Goal: Task Accomplishment & Management: Manage account settings

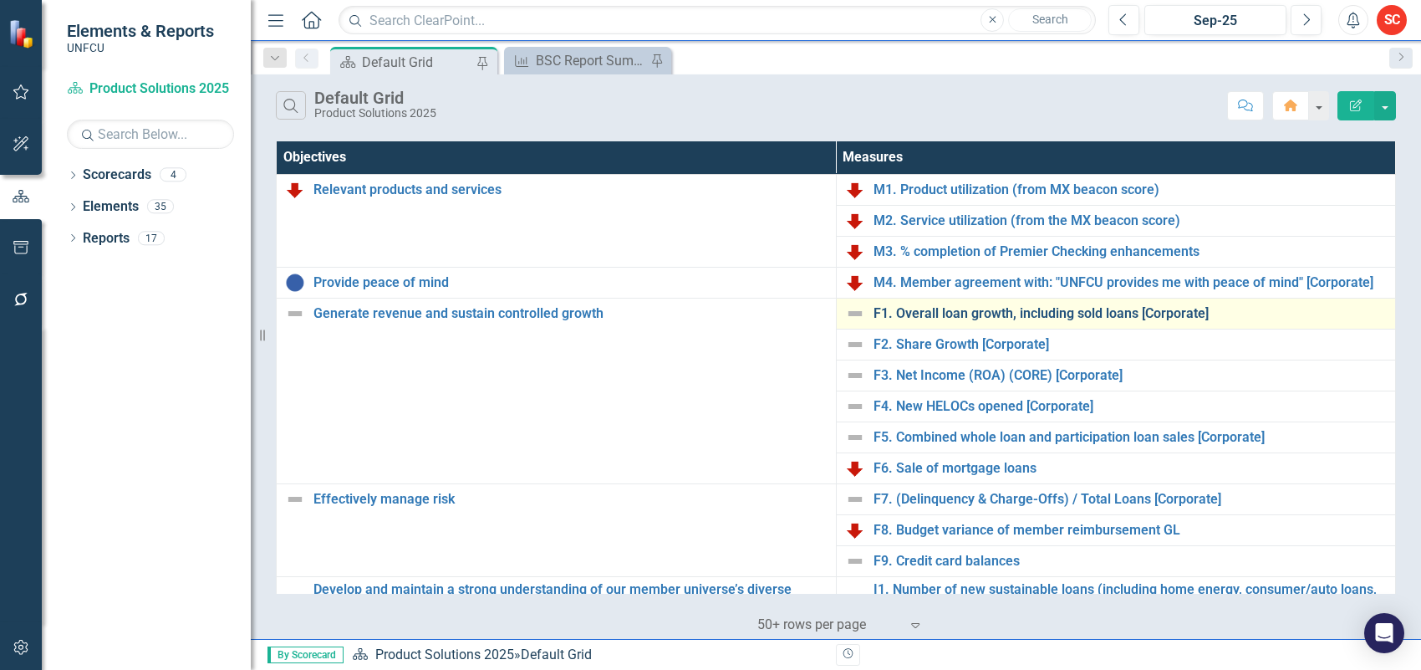
click at [1135, 311] on link "F1. Overall loan growth, including sold loans [Corporate]" at bounding box center [1131, 313] width 514 height 15
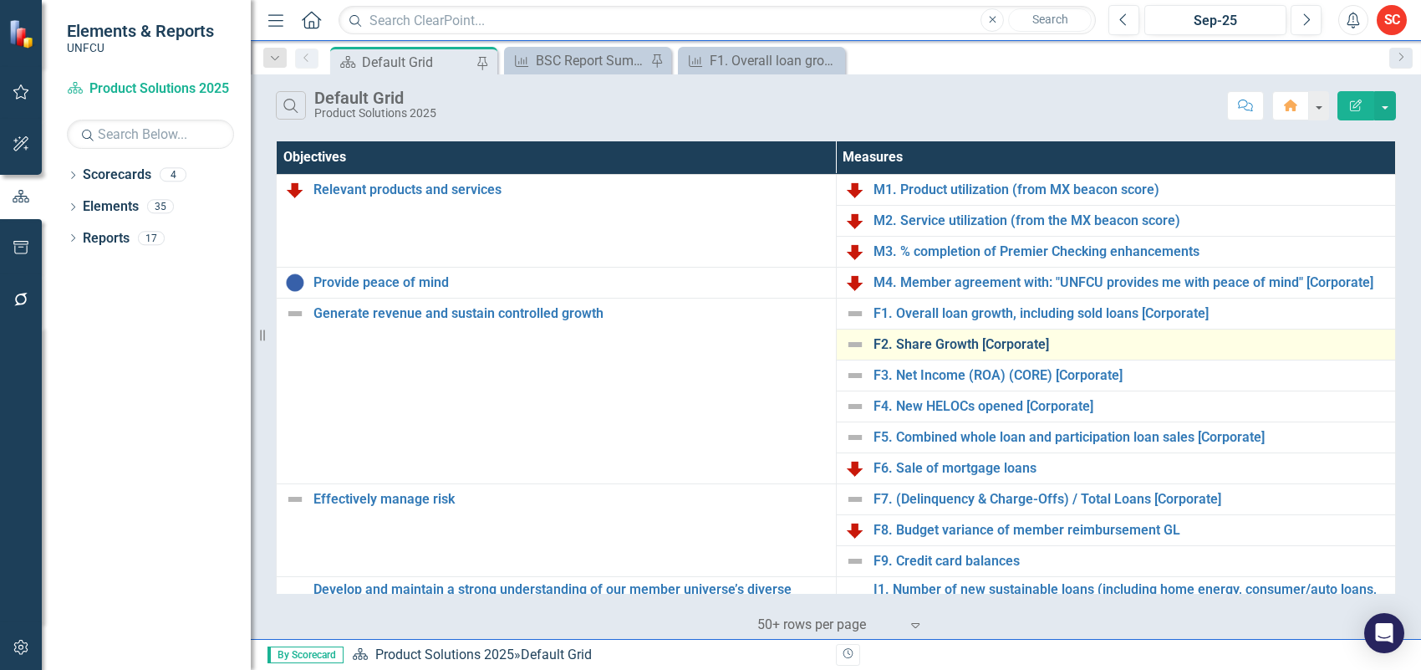
click at [991, 343] on link "F2. Share Growth [Corporate]" at bounding box center [1131, 344] width 514 height 15
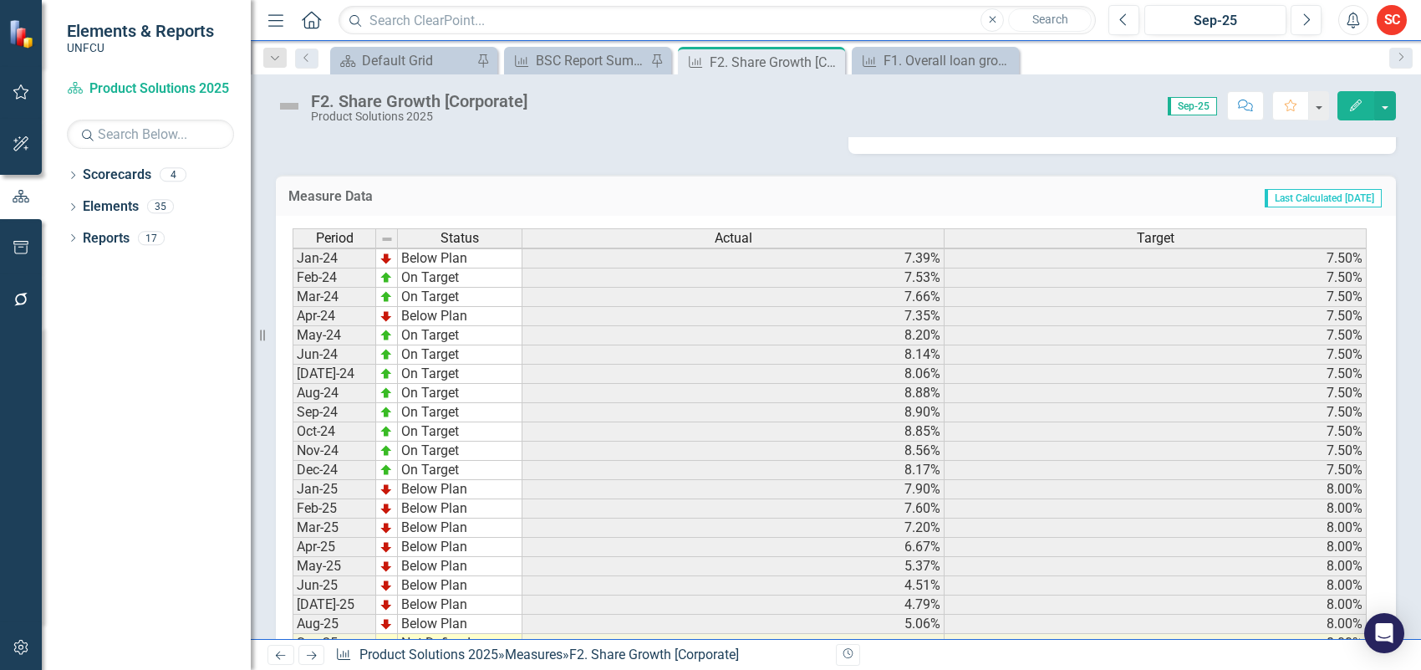
scroll to position [543, 0]
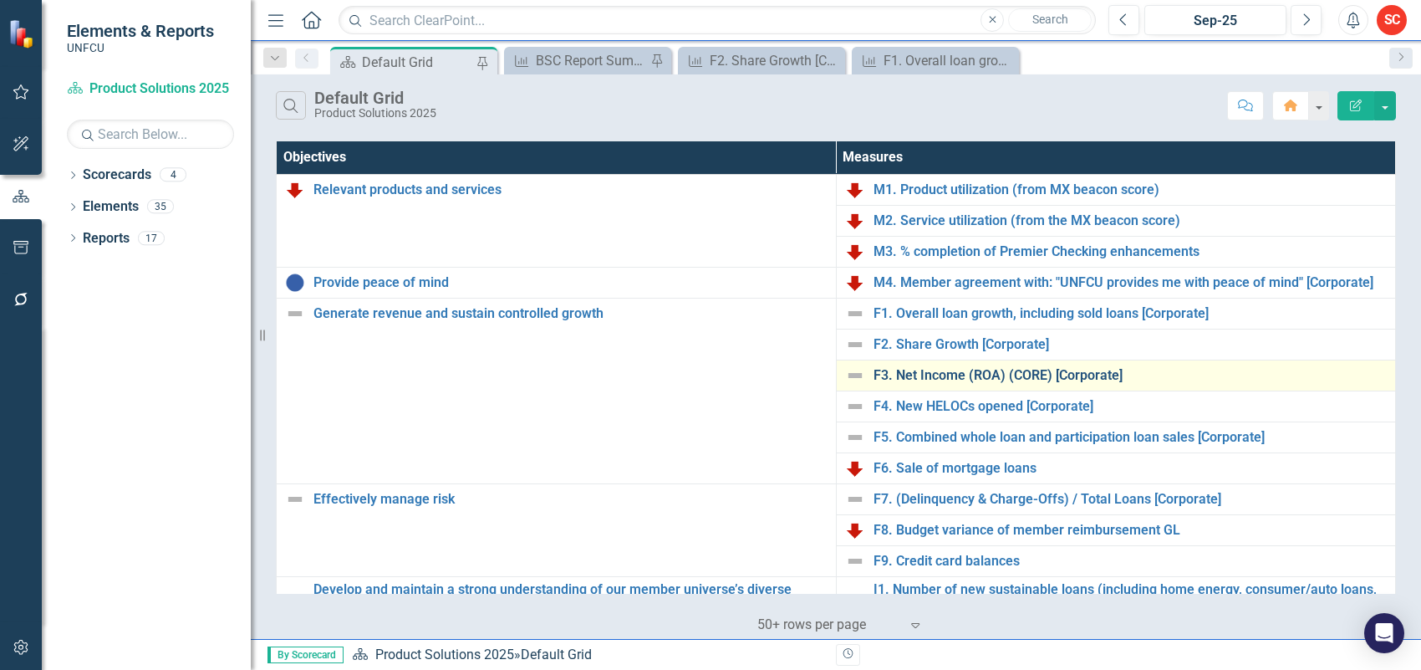
click at [1033, 372] on link "F3. Net Income (ROA) (CORE) [Corporate]" at bounding box center [1131, 375] width 514 height 15
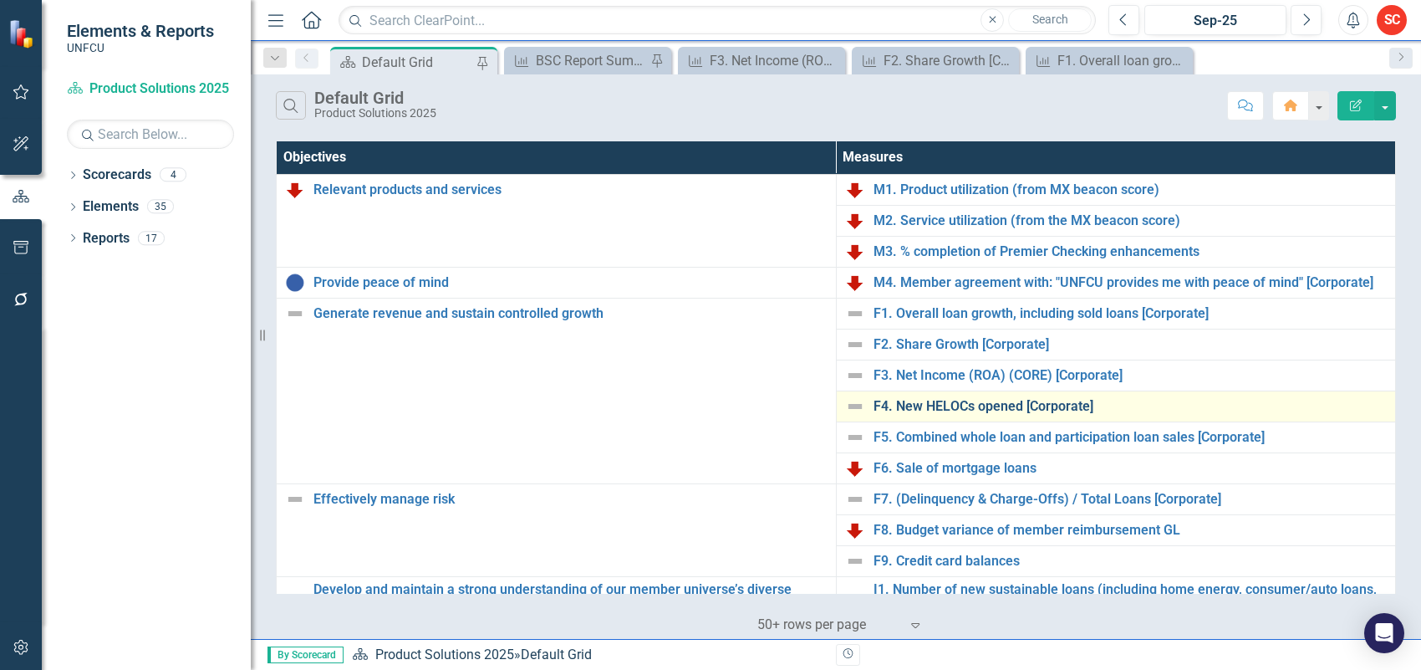
click at [960, 405] on link "F4. New HELOCs opened [Corporate]" at bounding box center [1131, 406] width 514 height 15
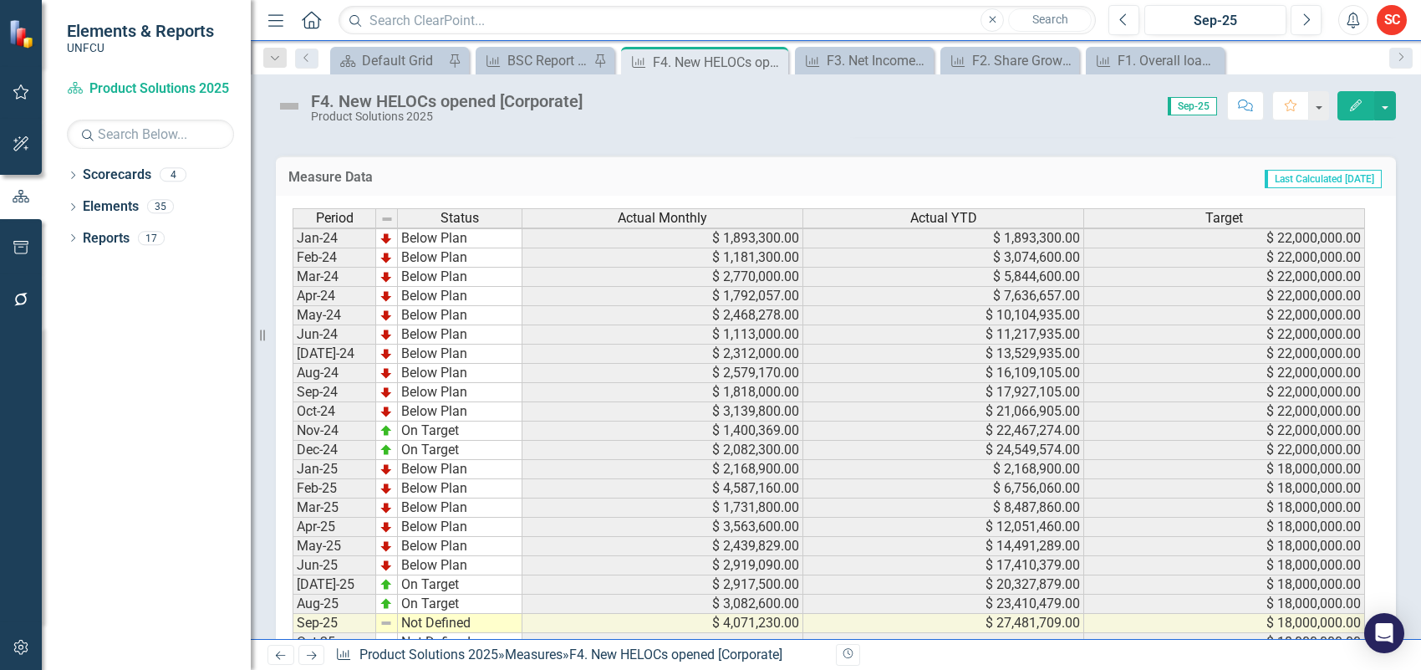
scroll to position [429, 0]
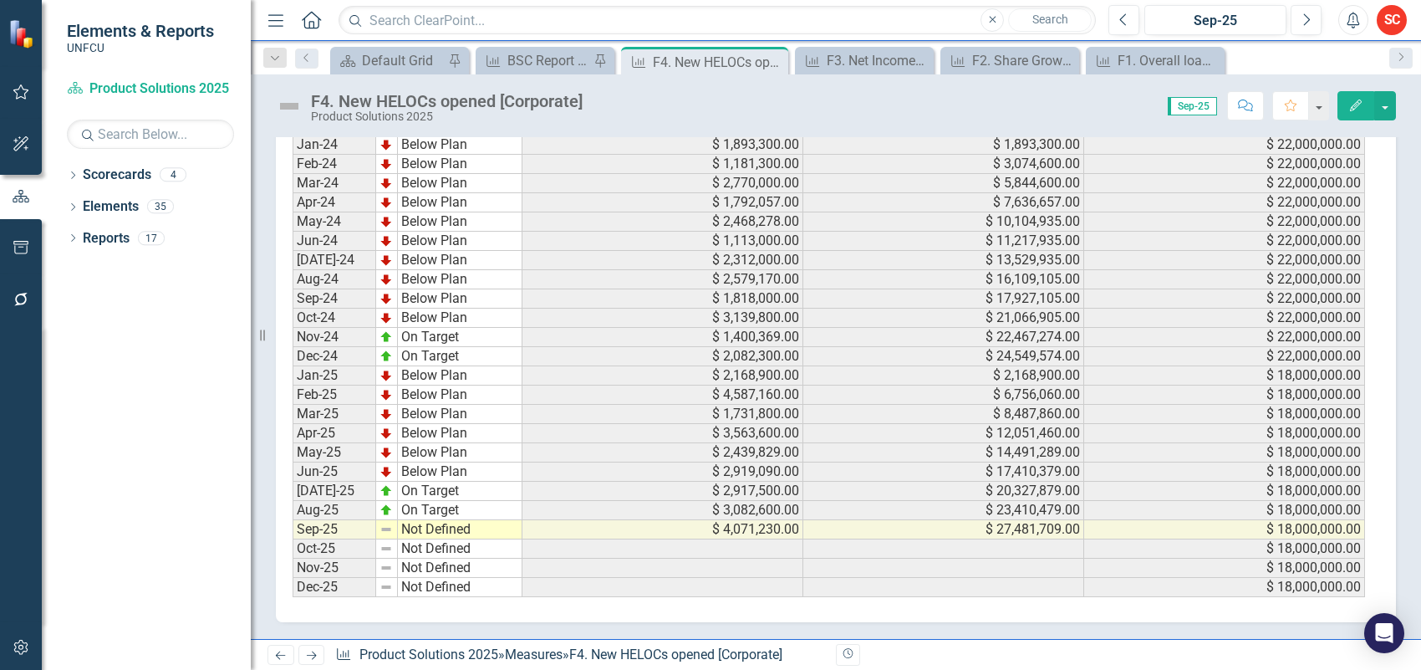
click at [502, 521] on td "Not Defined" at bounding box center [460, 529] width 125 height 19
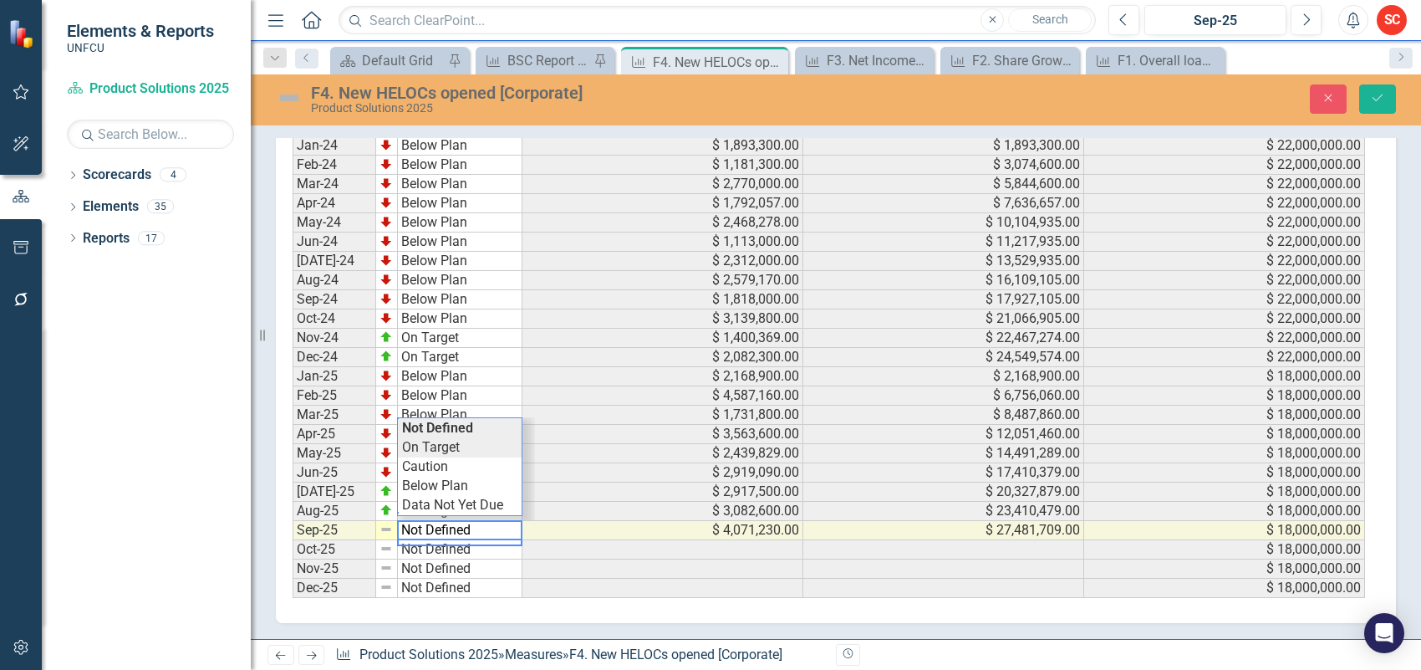
type textarea "On Target"
click at [479, 439] on div "Period Status Actual Monthly Actual YTD Target Jan-24 Below Plan $ 1,893,300.00…" at bounding box center [830, 356] width 1074 height 483
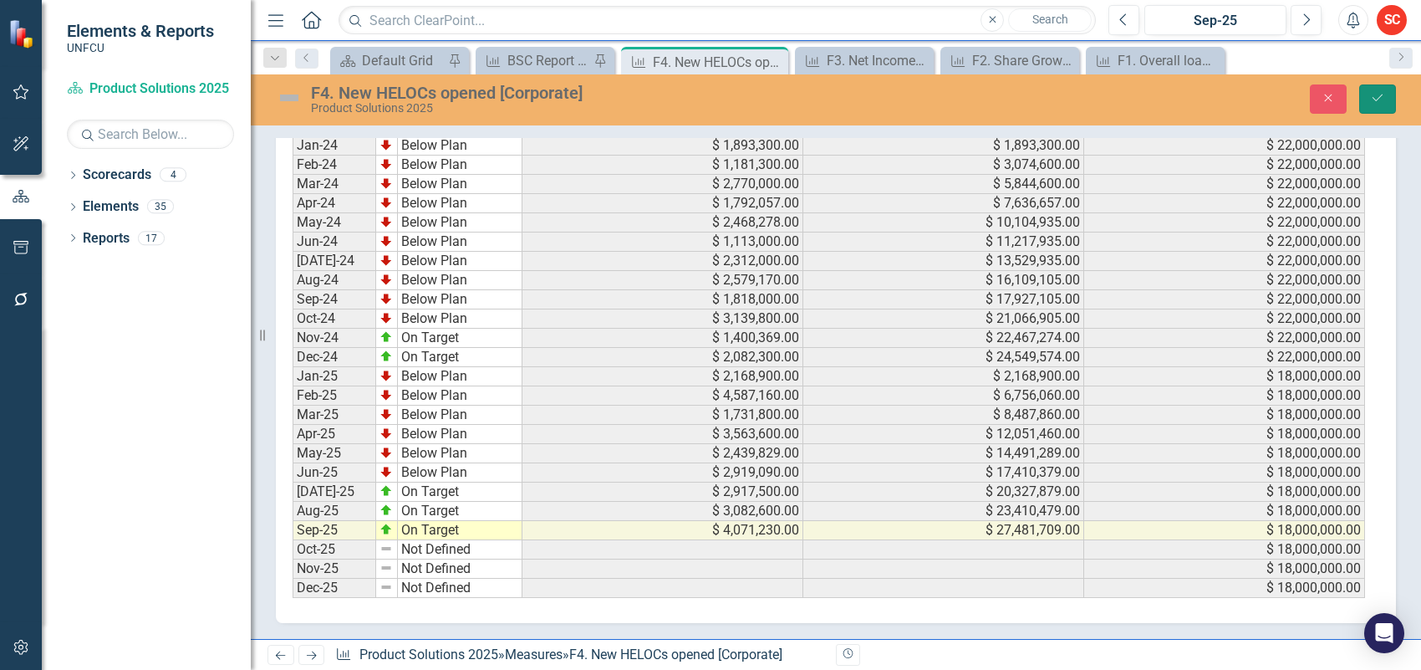
click at [1374, 90] on button "Save" at bounding box center [1377, 98] width 37 height 29
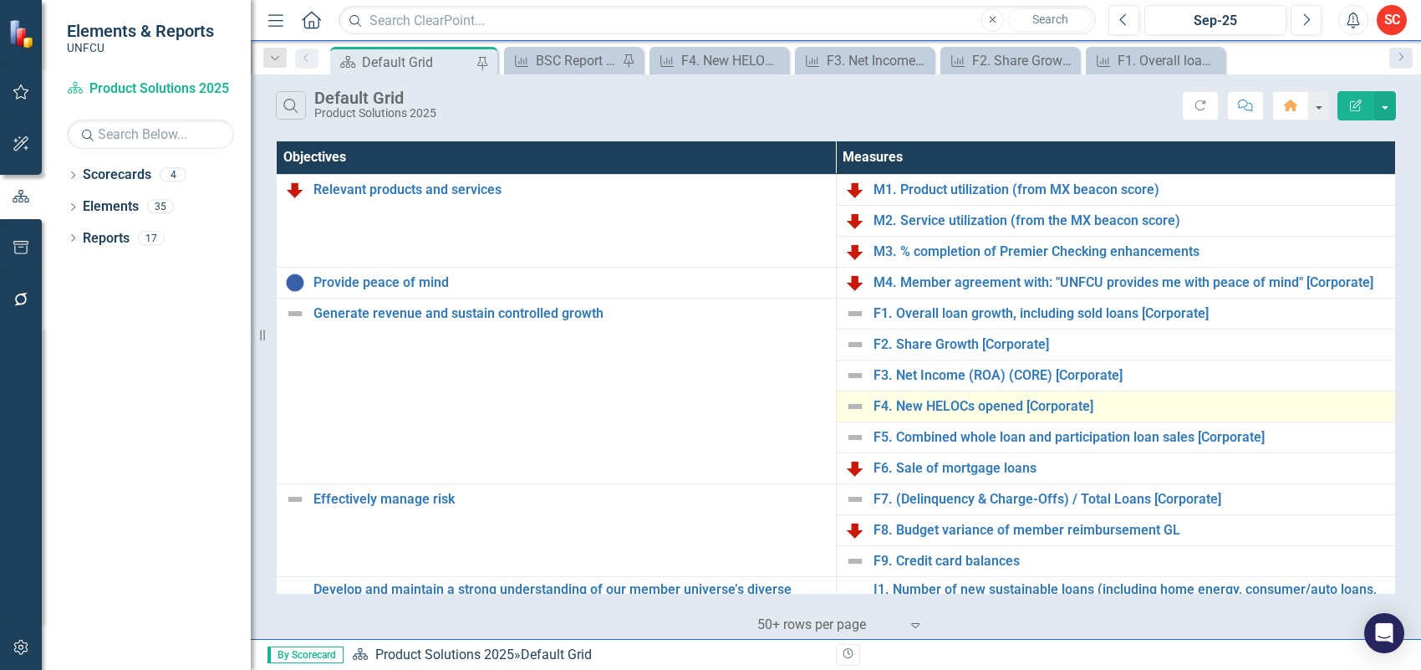
click at [847, 405] on img at bounding box center [855, 406] width 20 height 20
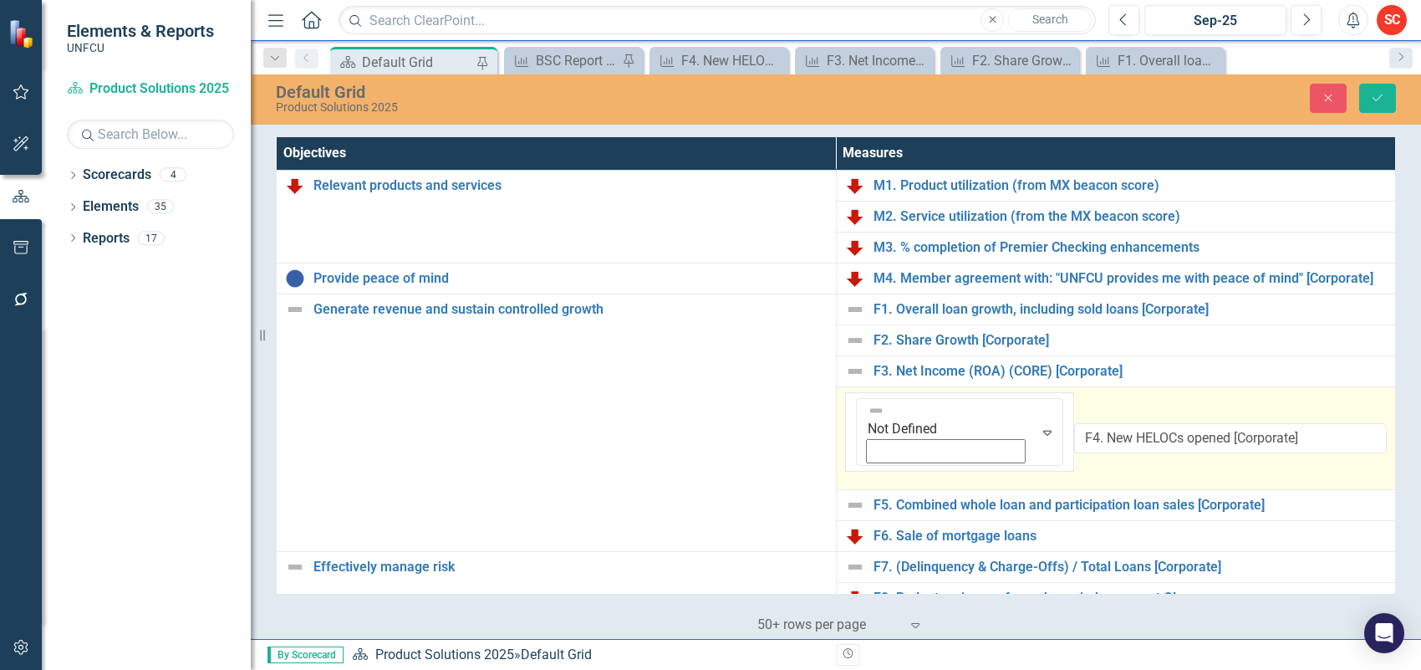
click at [868, 405] on img at bounding box center [876, 410] width 17 height 17
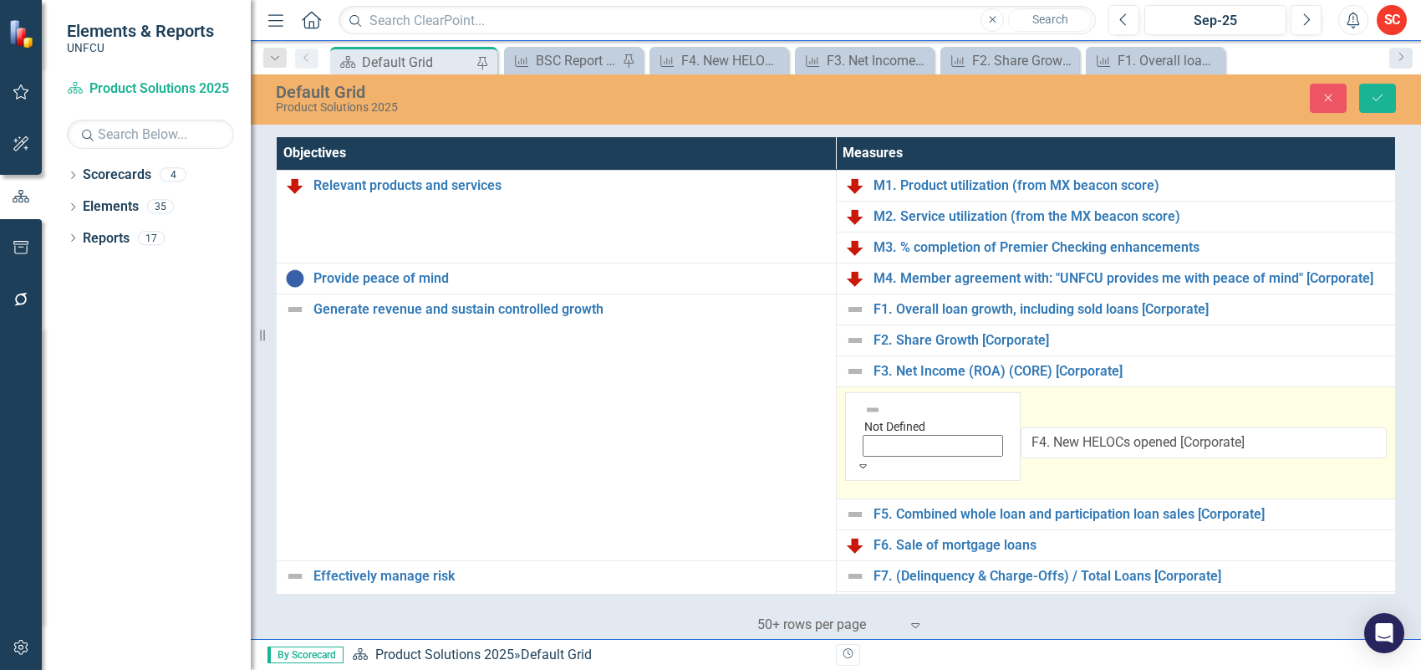
click at [1381, 98] on icon "Save" at bounding box center [1377, 98] width 15 height 12
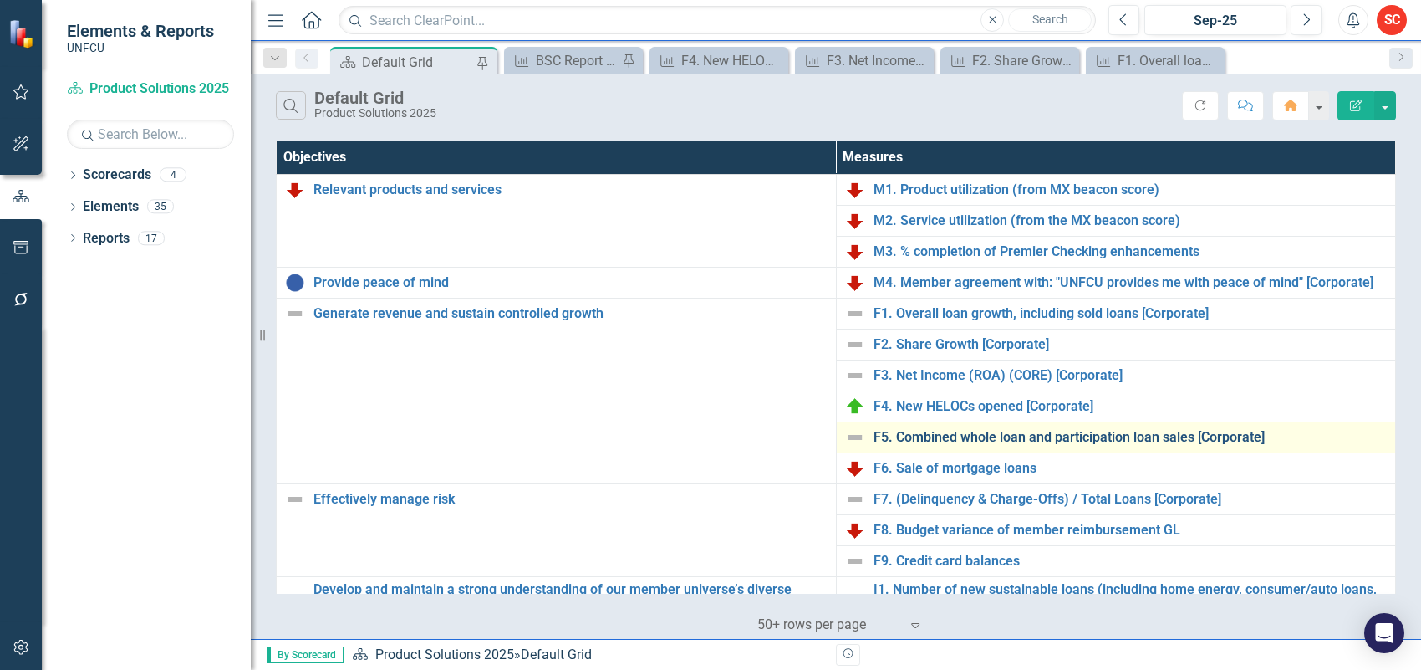
click at [1043, 435] on link "F5. Combined whole loan and participation loan sales [Corporate]" at bounding box center [1131, 437] width 514 height 15
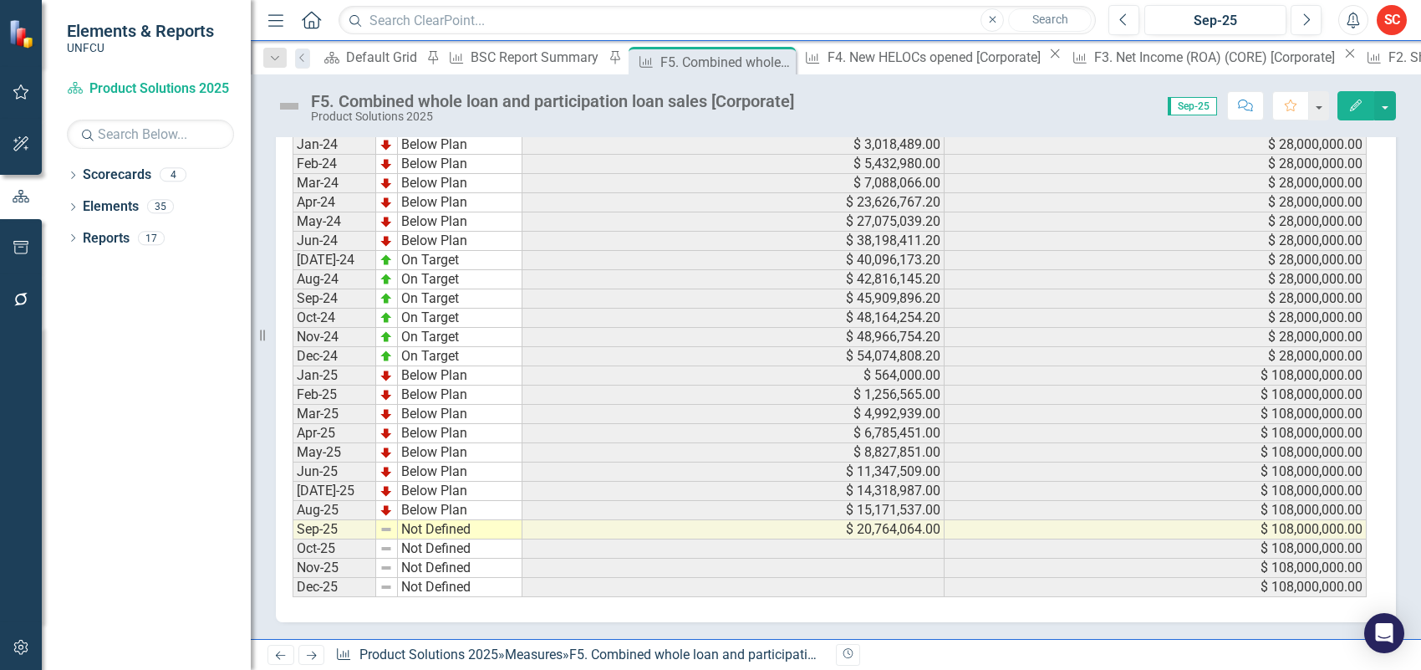
scroll to position [5, 0]
click at [487, 533] on td "Not Defined" at bounding box center [460, 529] width 125 height 19
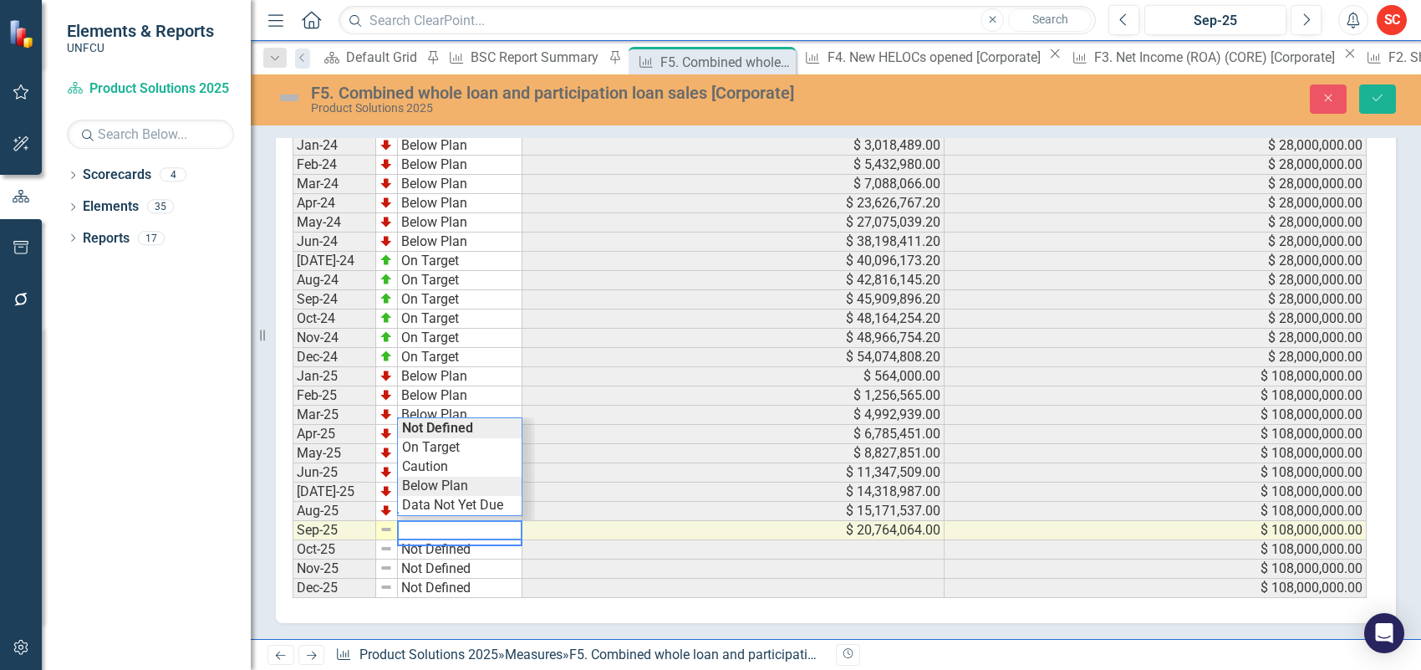
click at [482, 486] on div "Period Status Actual YTD Target Jan-24 Below Plan $ 3,018,489.00 $ 28,000,000.0…" at bounding box center [830, 356] width 1074 height 483
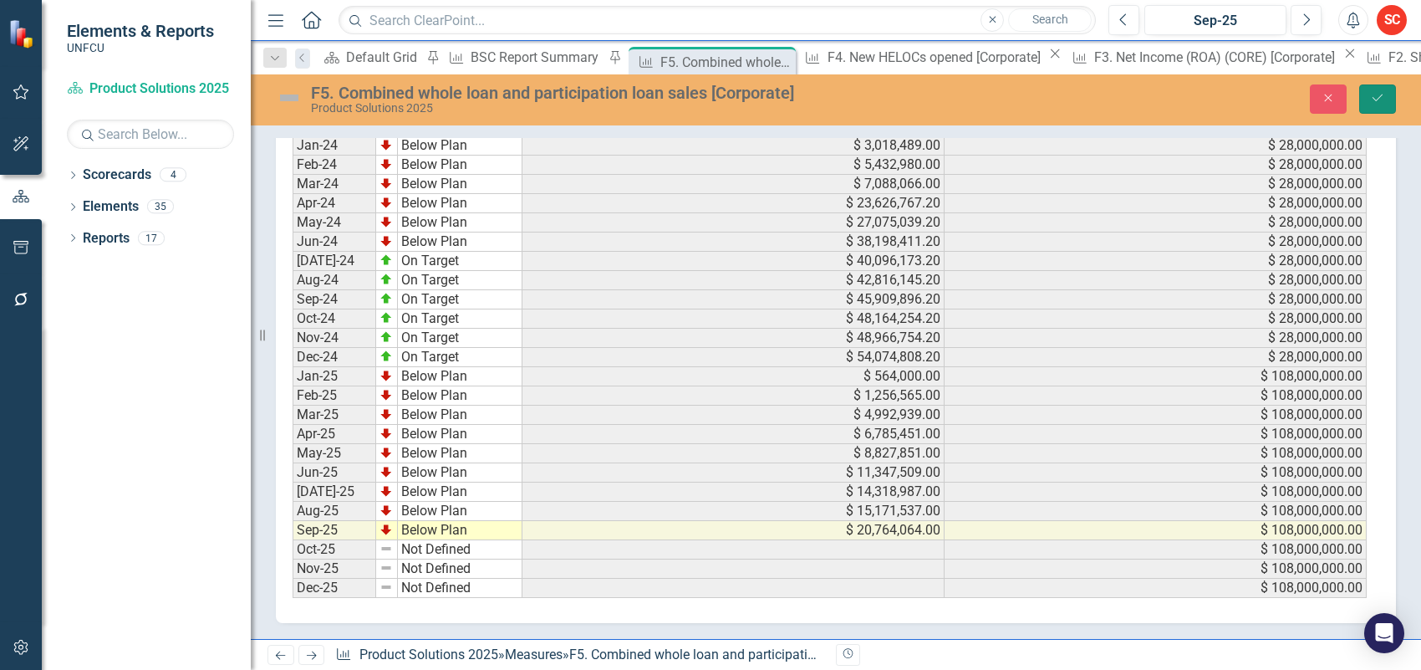
click at [1381, 94] on icon "Save" at bounding box center [1377, 98] width 15 height 12
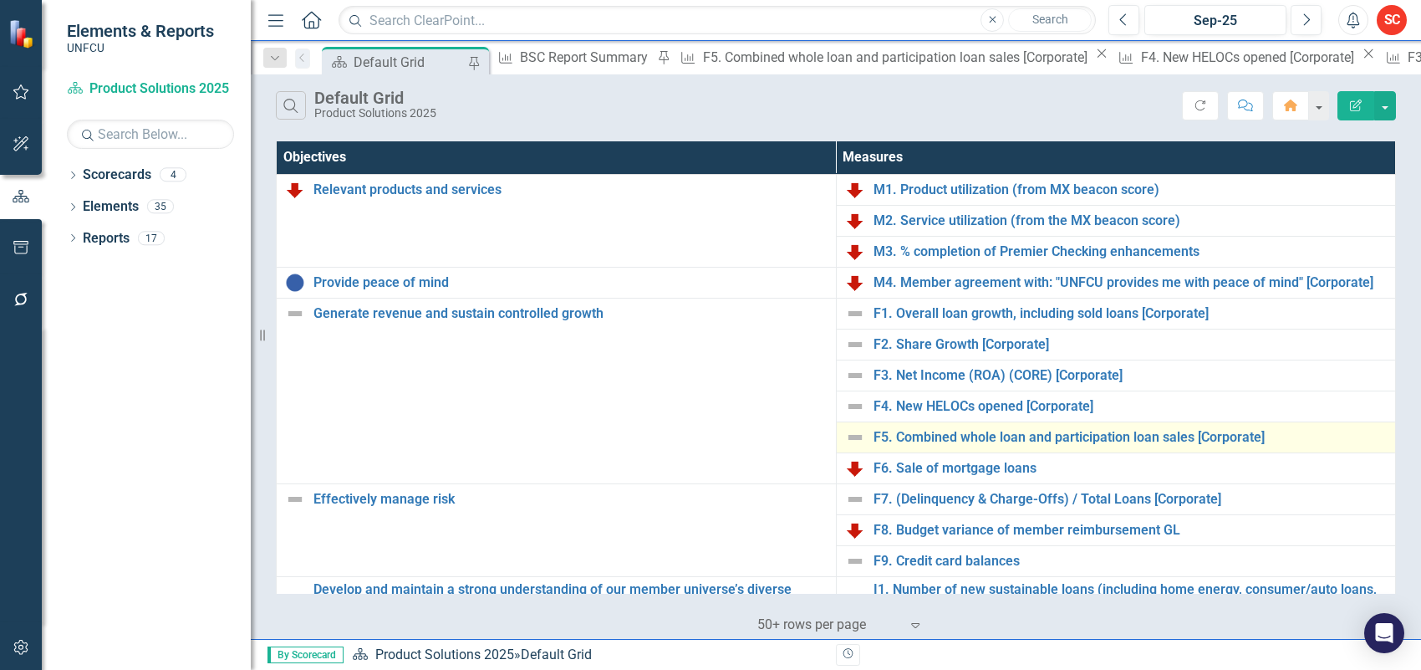
click at [854, 437] on img at bounding box center [855, 437] width 20 height 20
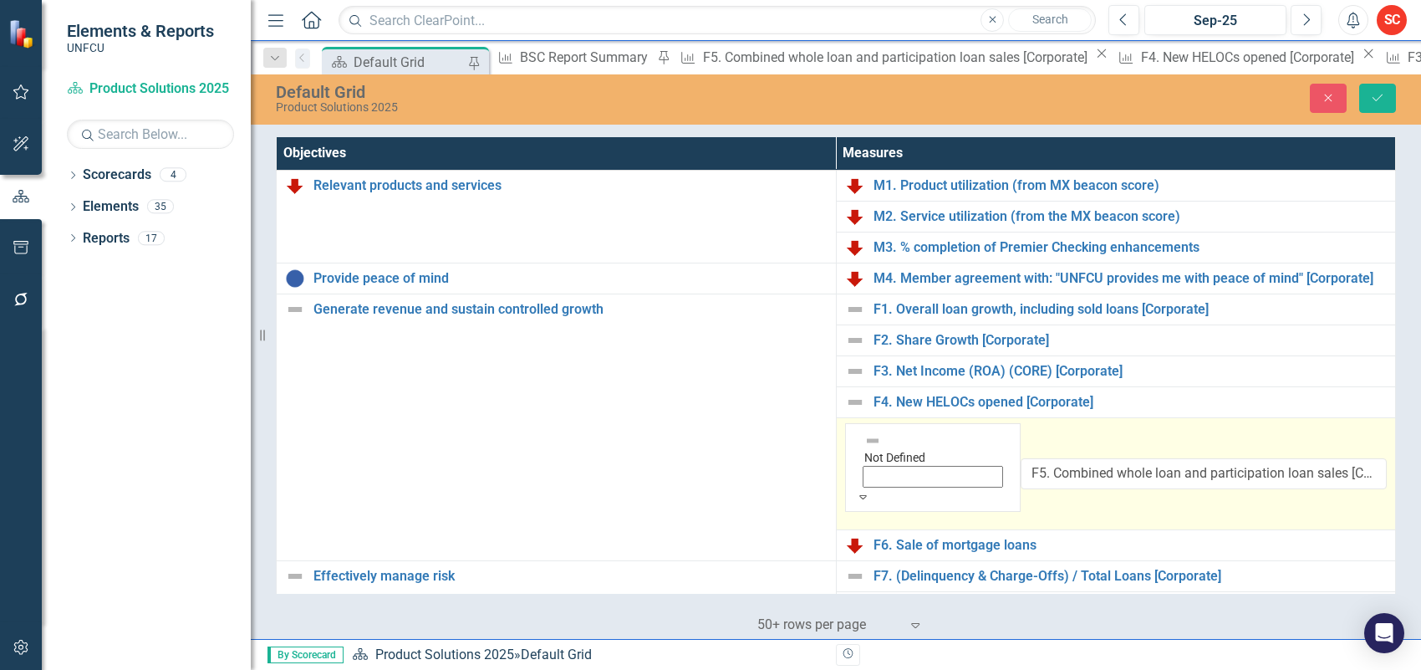
click at [864, 437] on img at bounding box center [872, 440] width 17 height 17
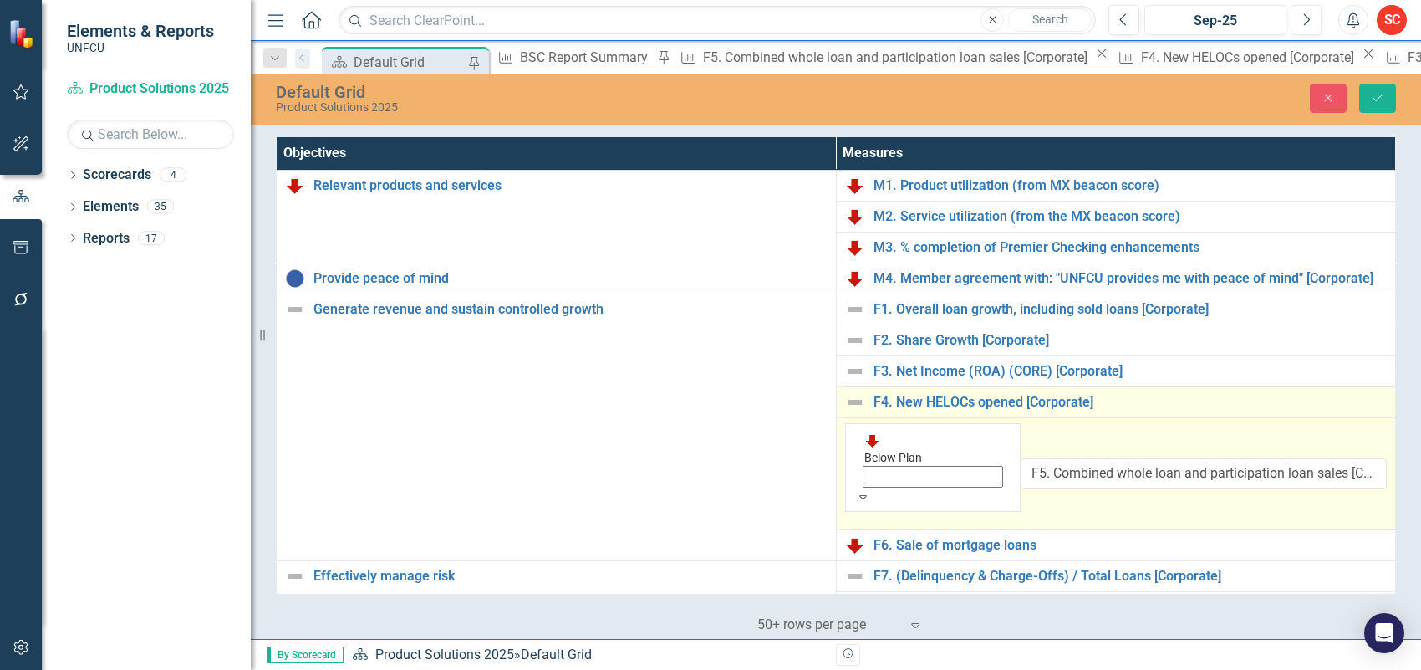
click at [854, 406] on img at bounding box center [855, 402] width 20 height 20
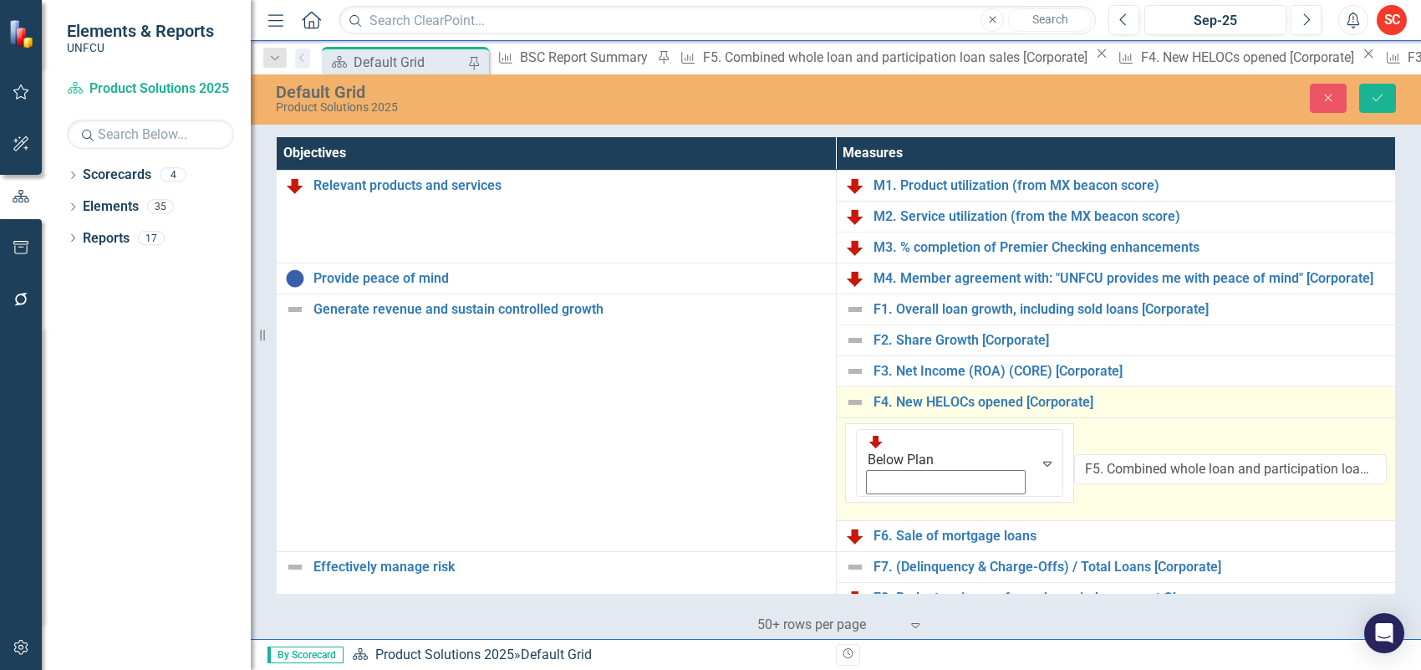
click at [854, 406] on img at bounding box center [855, 402] width 20 height 20
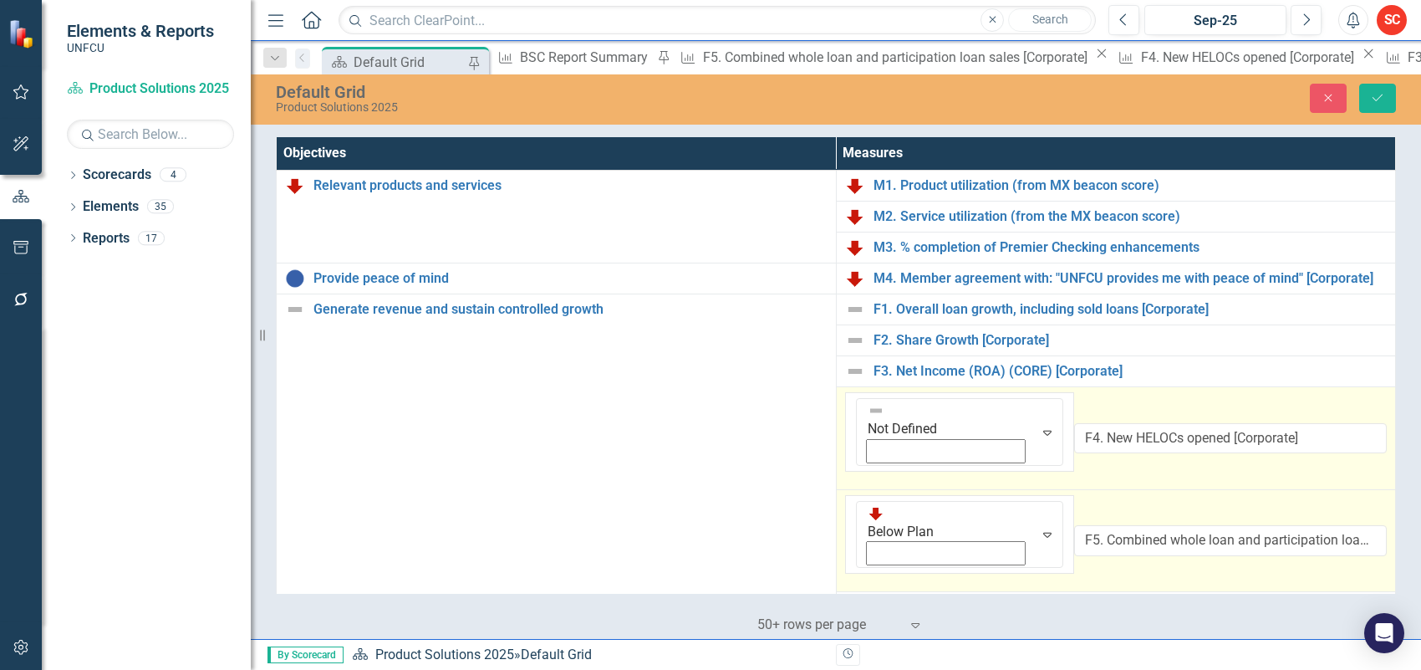
click at [868, 406] on img at bounding box center [876, 410] width 17 height 17
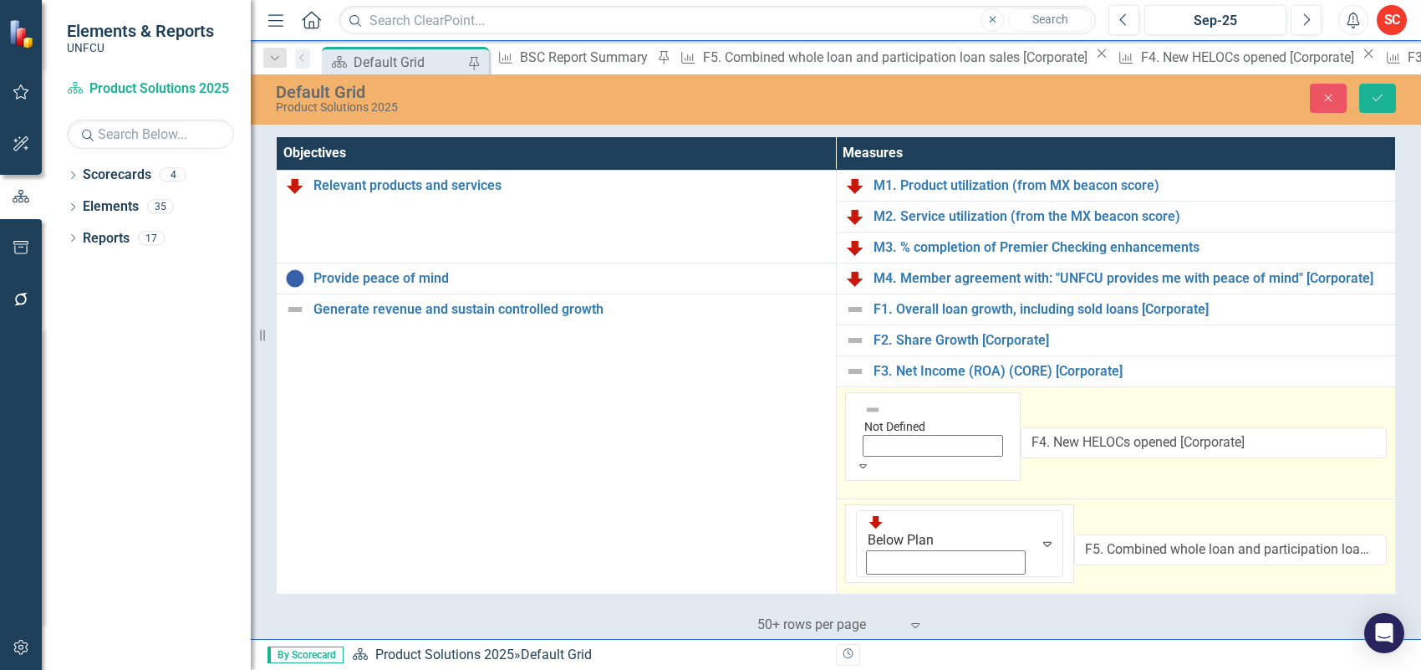
click at [1368, 94] on button "Save" at bounding box center [1377, 98] width 37 height 29
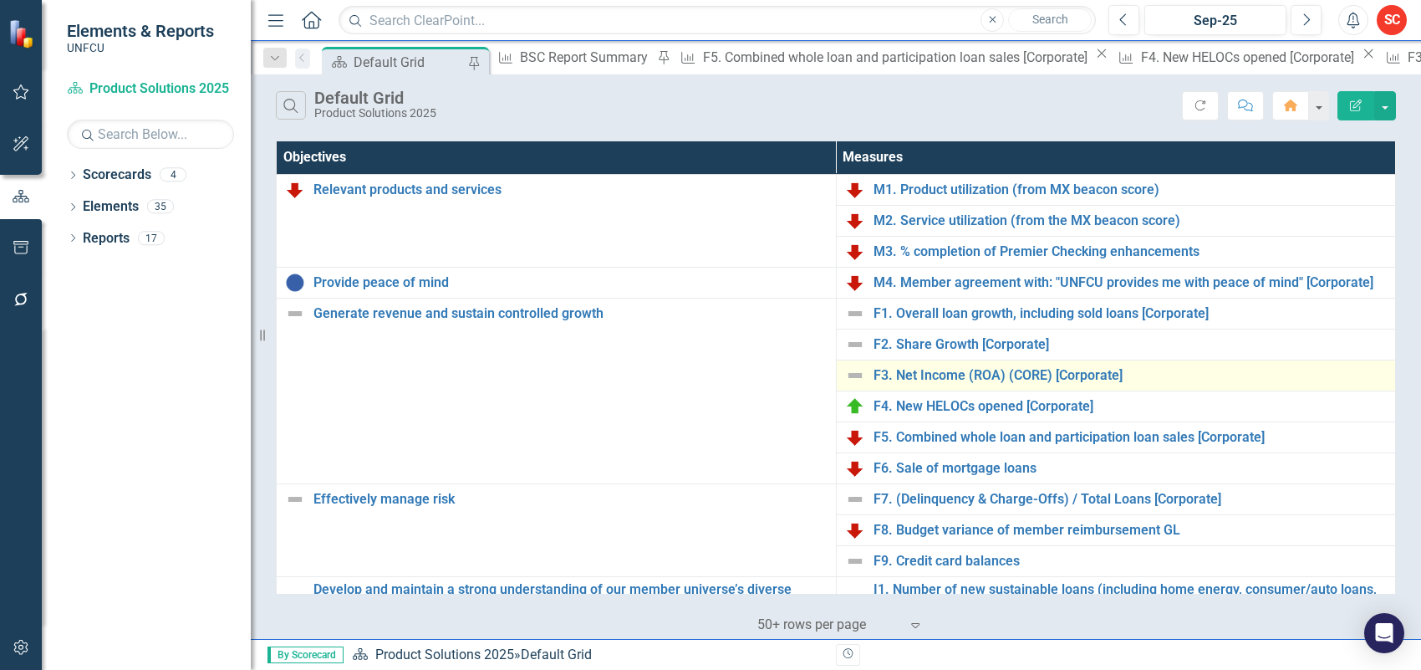
scroll to position [104, 0]
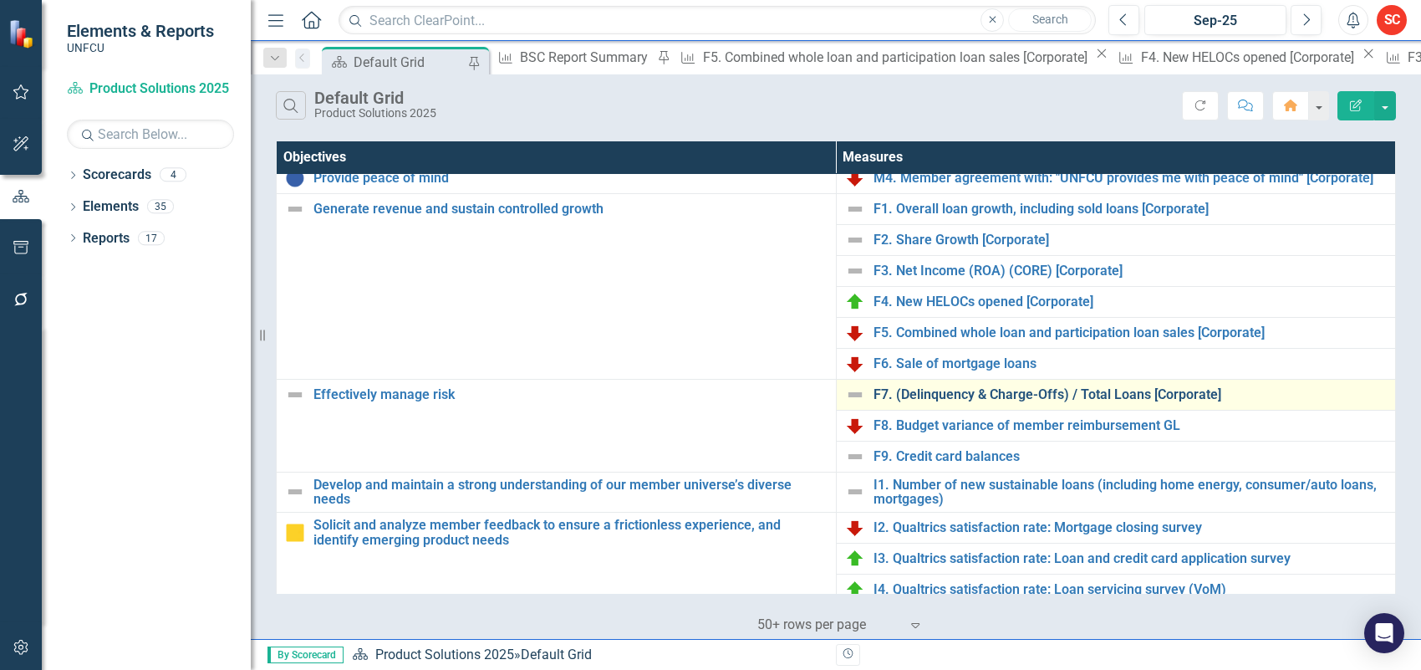
click at [986, 395] on link "F7. (Delinquency & Charge-Offs) / Total Loans [Corporate]" at bounding box center [1131, 394] width 514 height 15
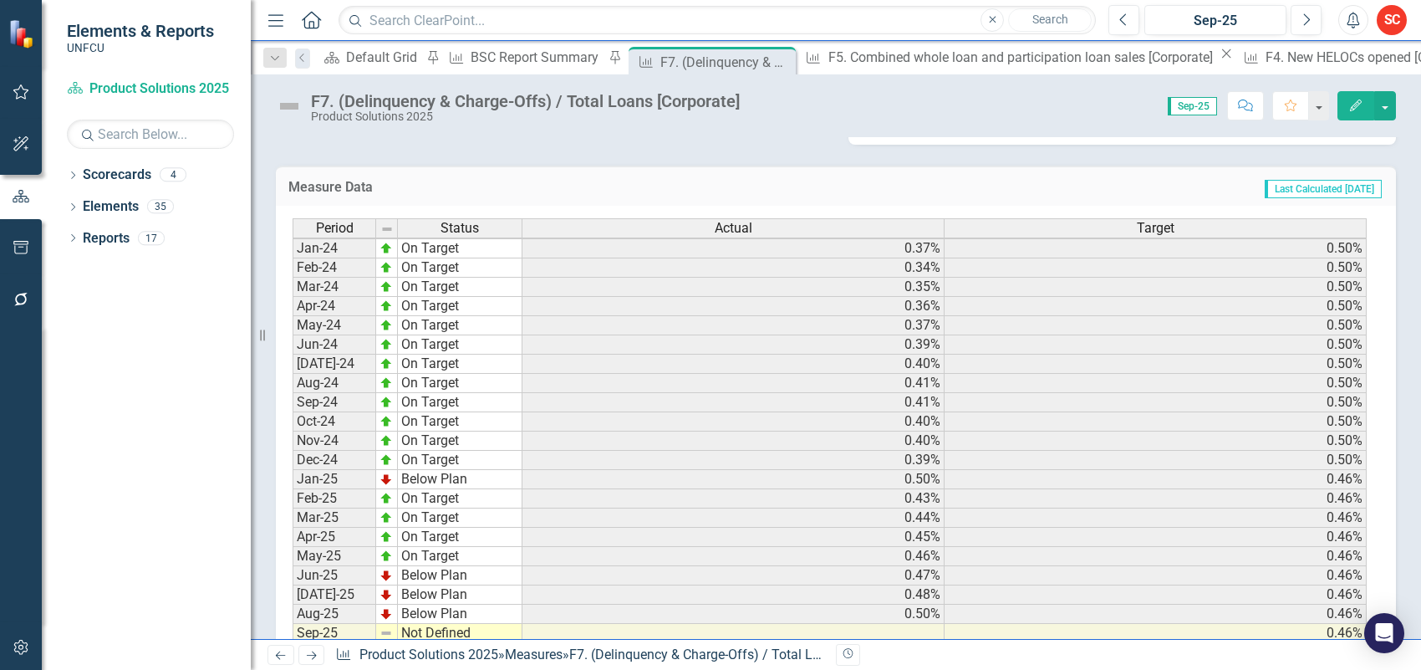
scroll to position [418, 0]
